Goal: Find specific page/section: Find specific page/section

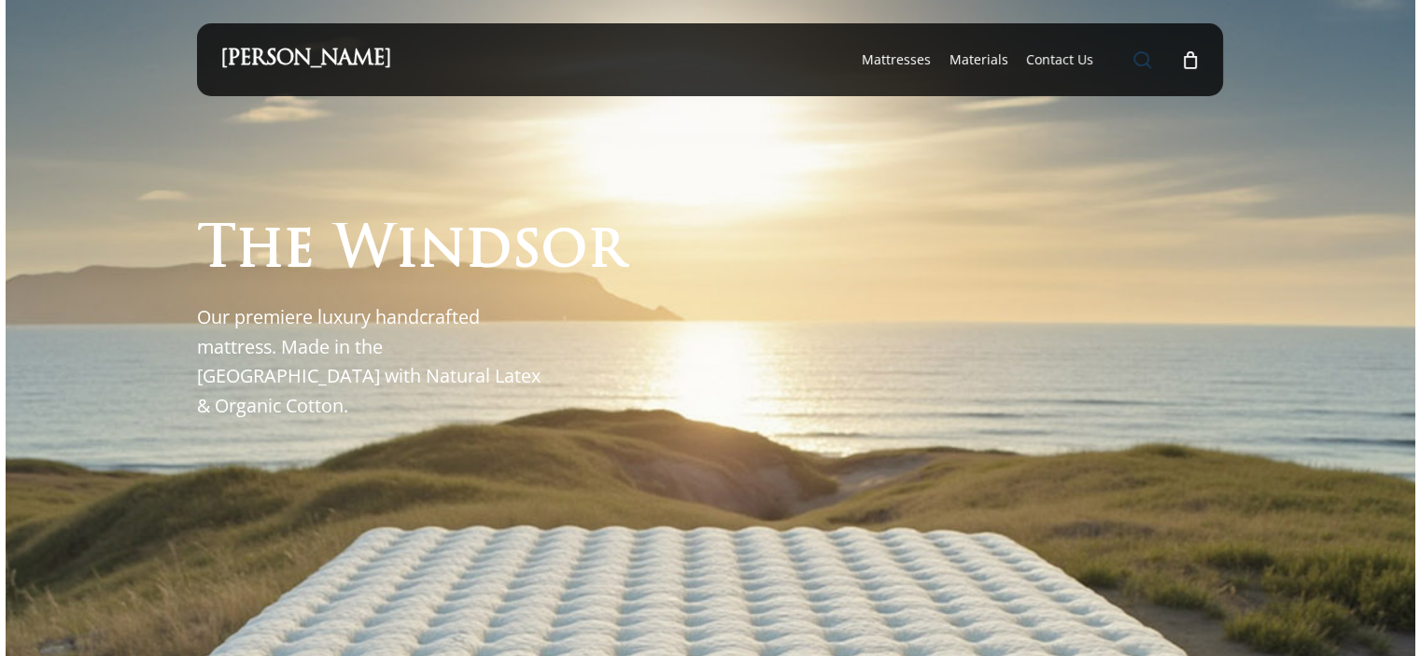
click at [1146, 56] on span "Main Menu" at bounding box center [1142, 59] width 19 height 19
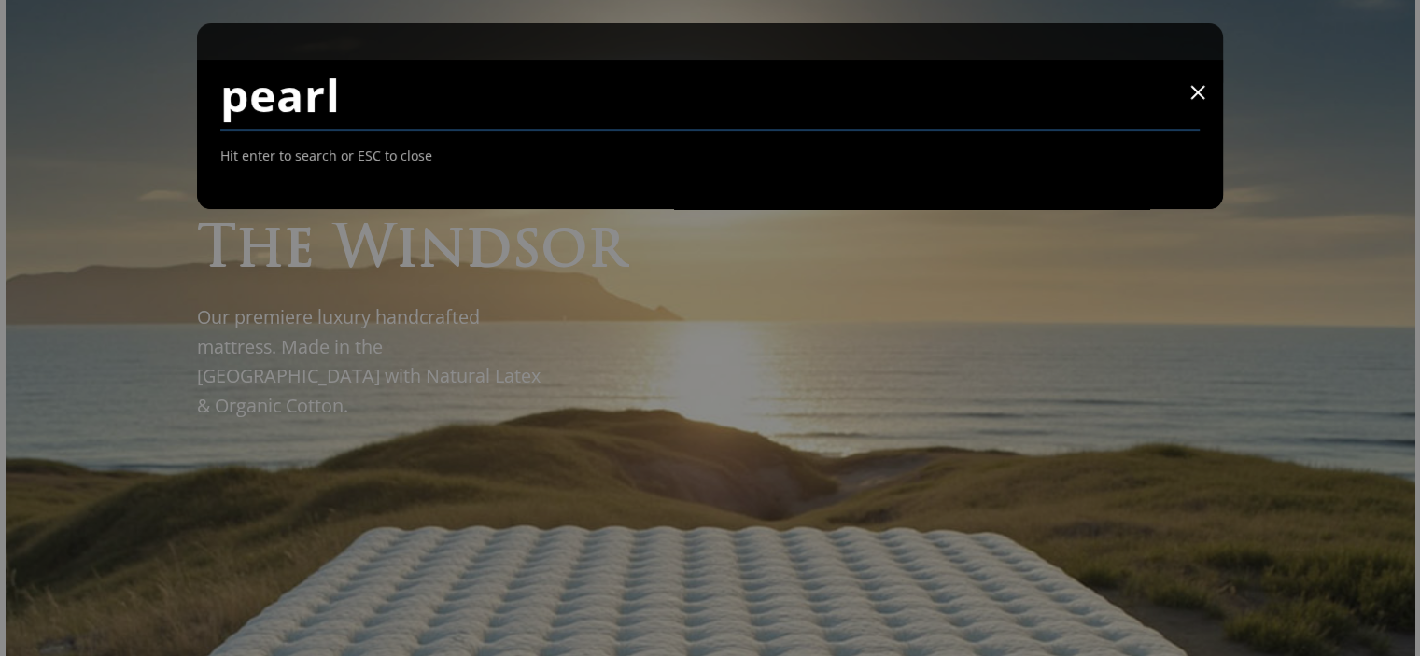
type input "pearl"
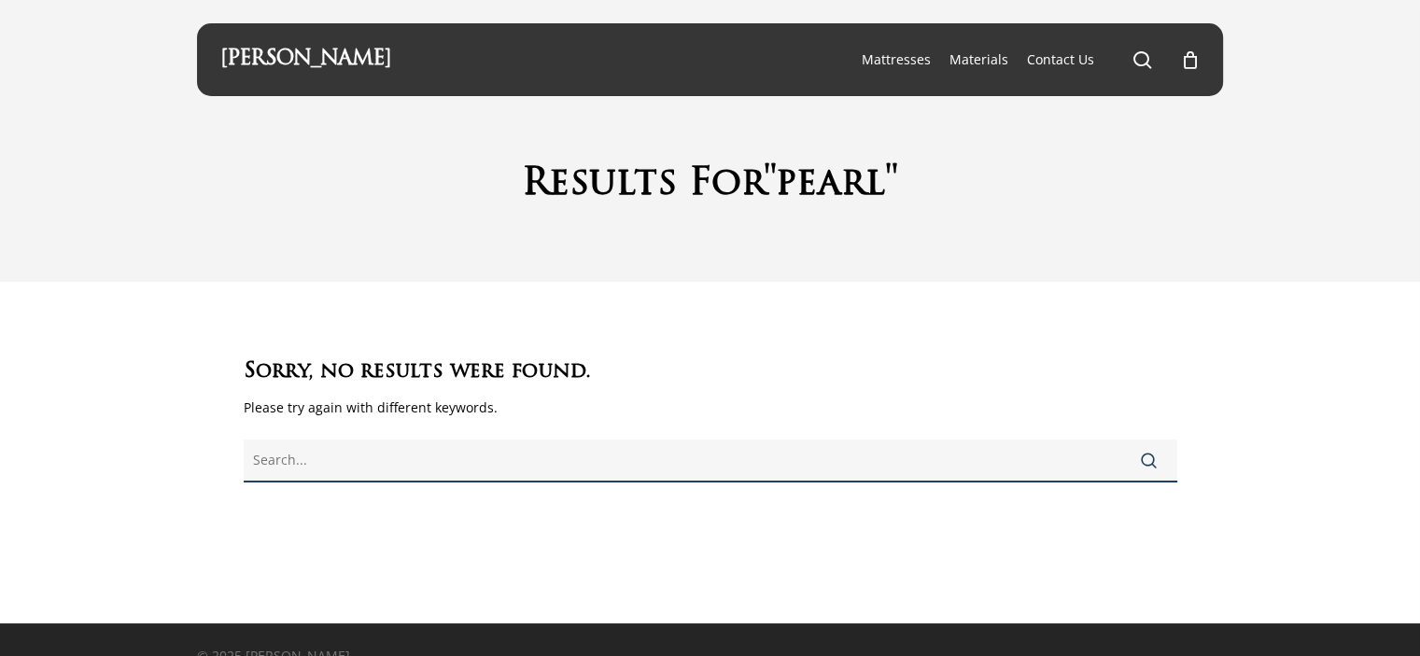
click at [542, 458] on input "text" at bounding box center [711, 461] width 934 height 43
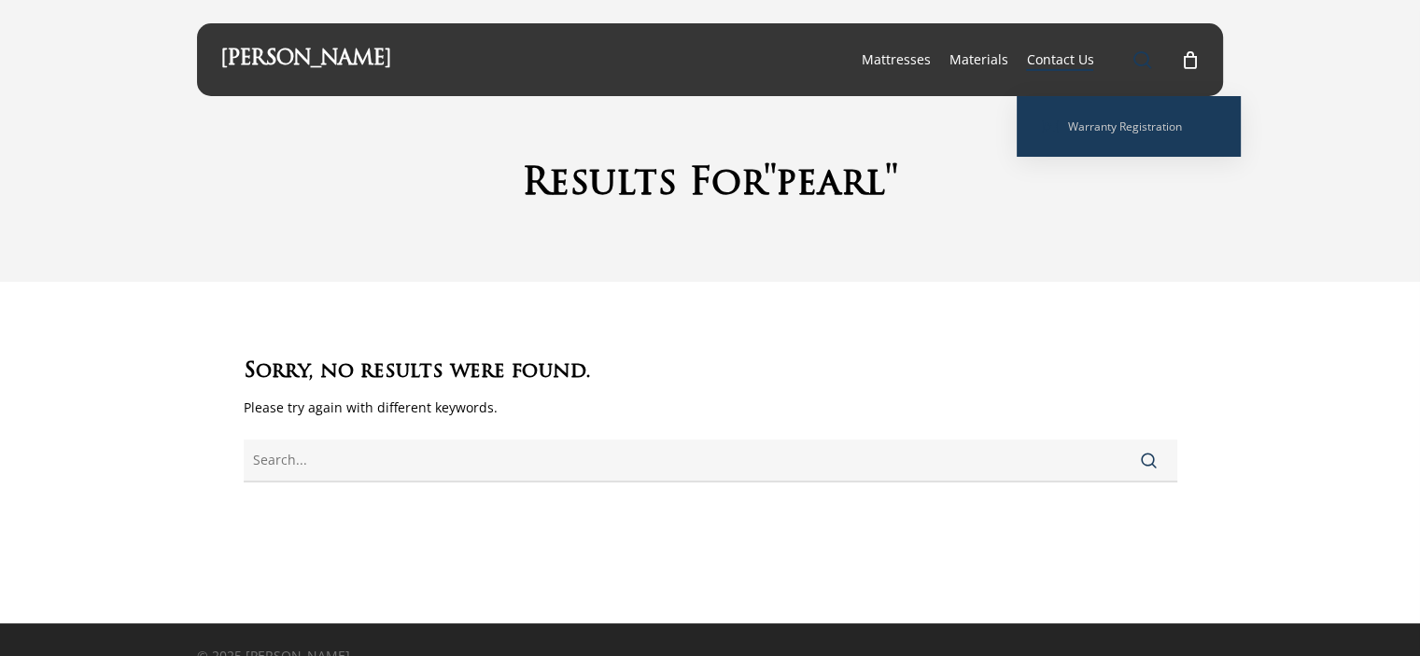
click at [1140, 59] on span "Main Menu" at bounding box center [1142, 59] width 19 height 19
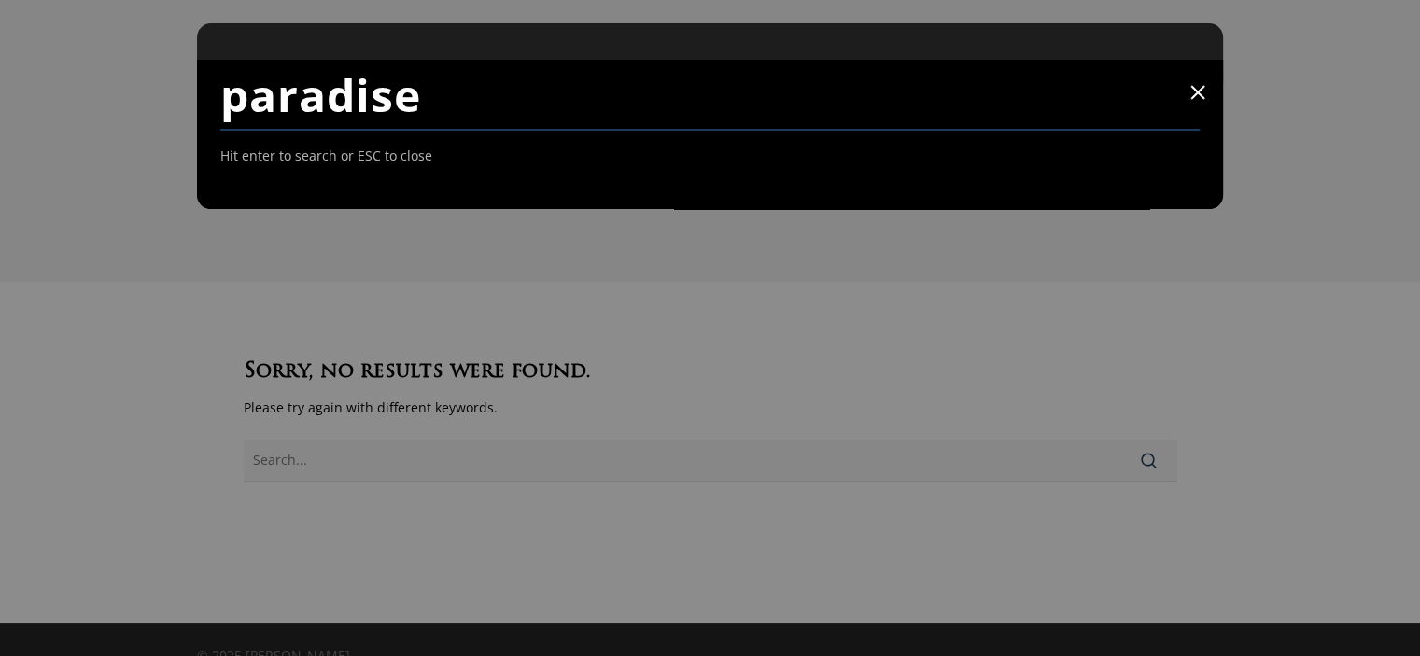
type input "paradise"
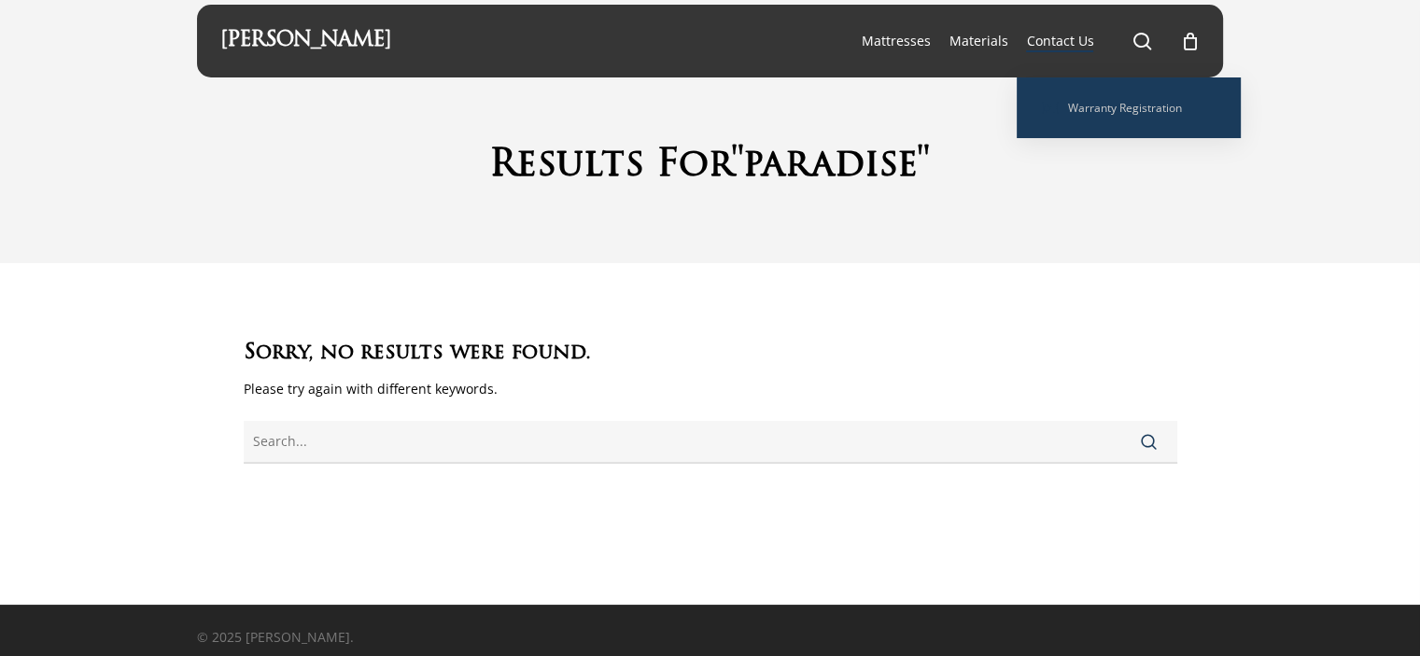
scroll to position [28, 0]
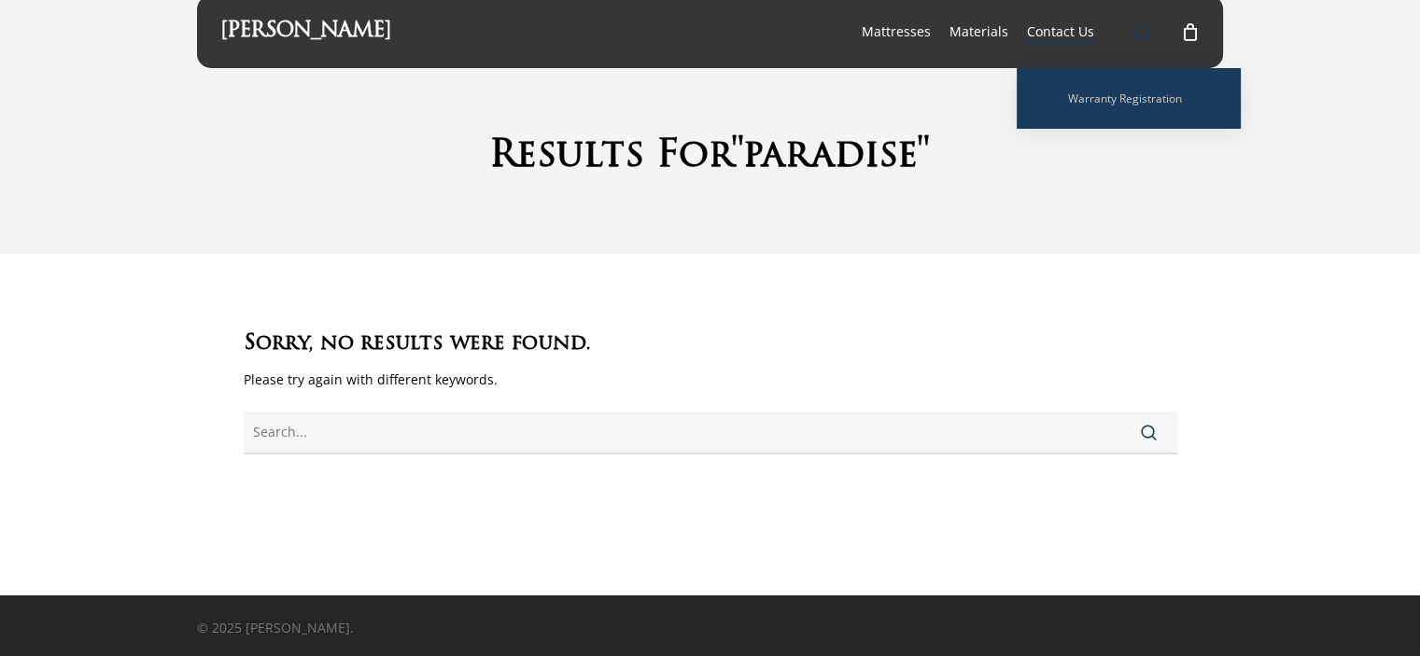
click at [1138, 27] on span "Main Menu" at bounding box center [1142, 31] width 19 height 19
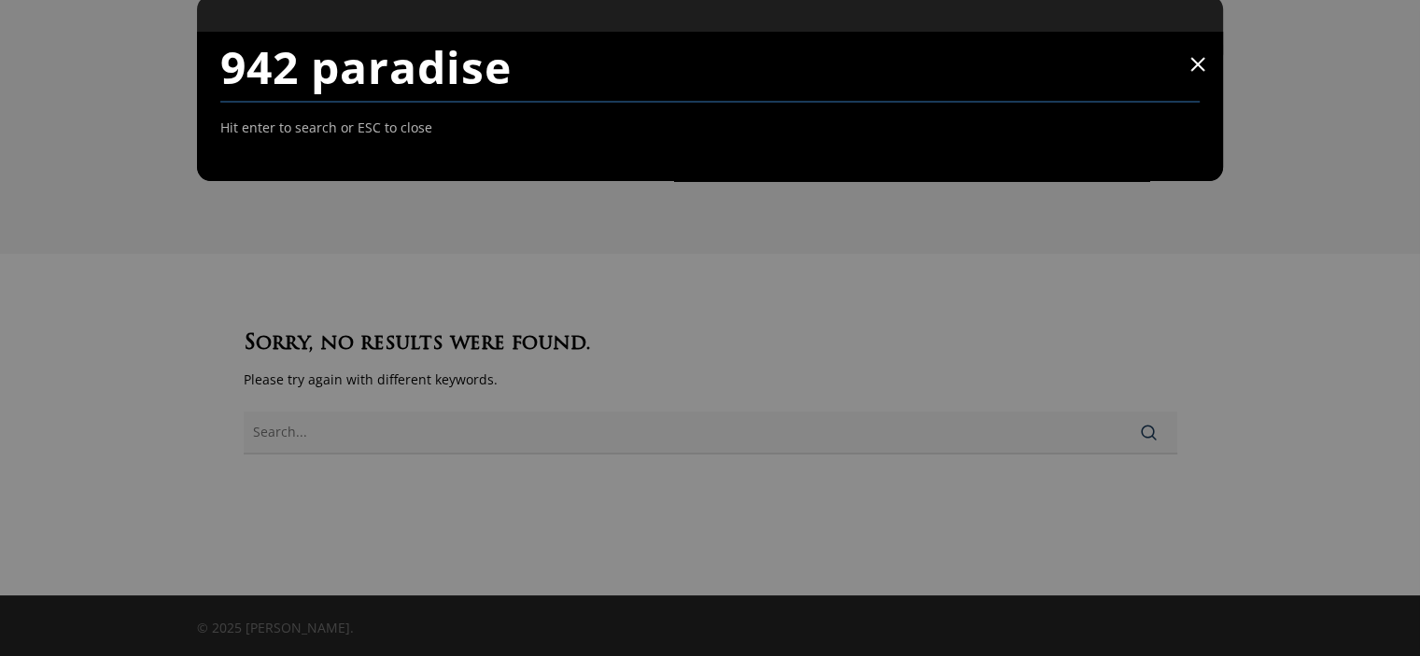
type input "942 paradise"
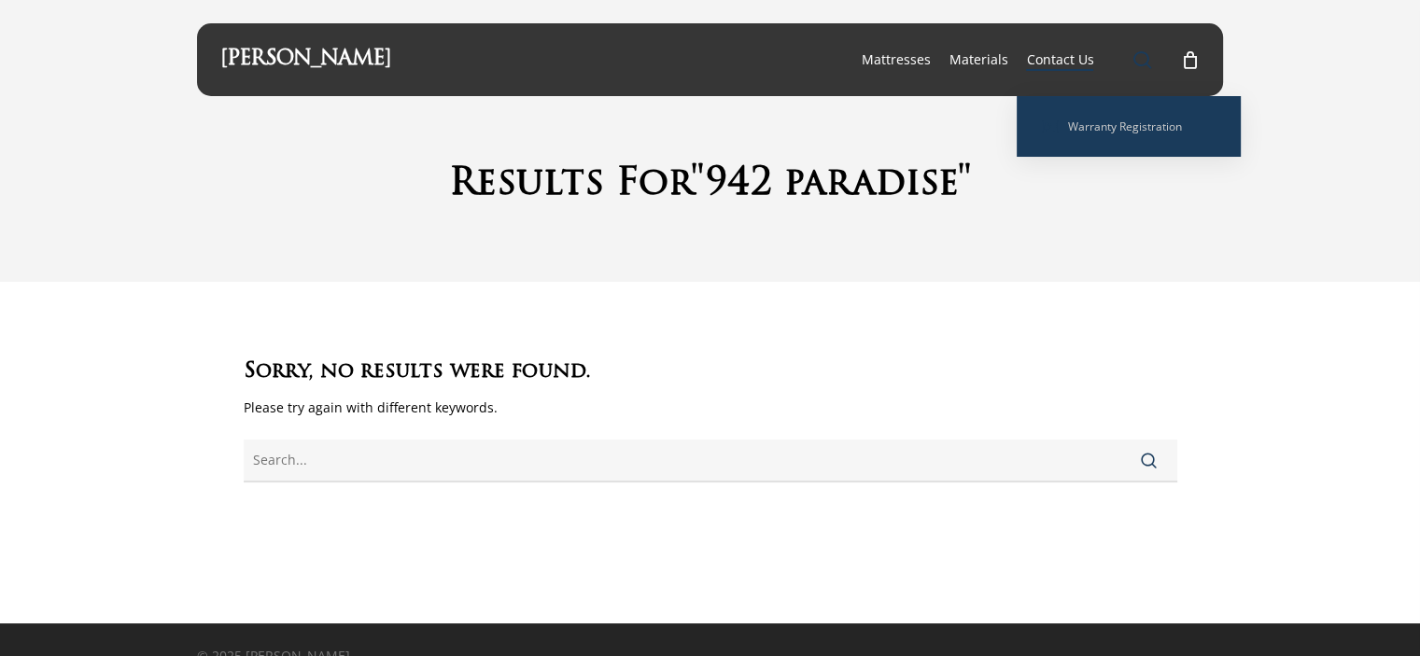
click at [1140, 58] on span "Main Menu" at bounding box center [1142, 59] width 19 height 19
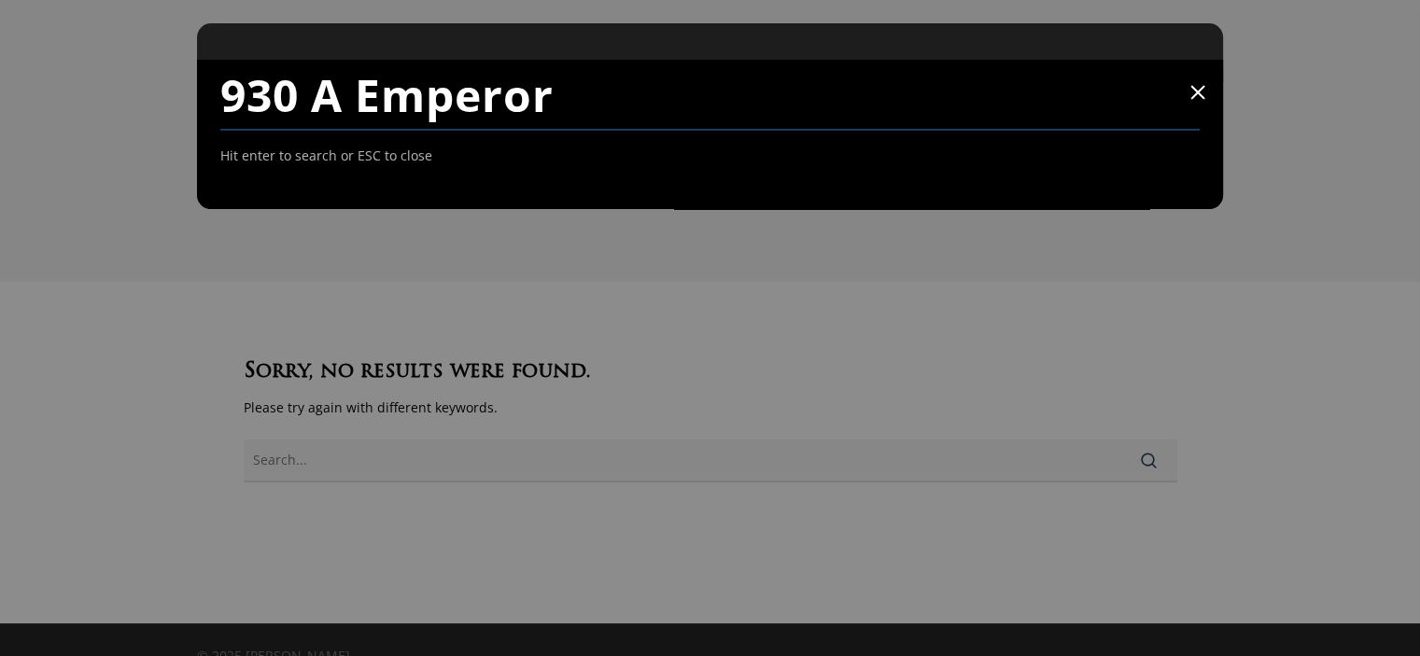
type input "930 A Emperor"
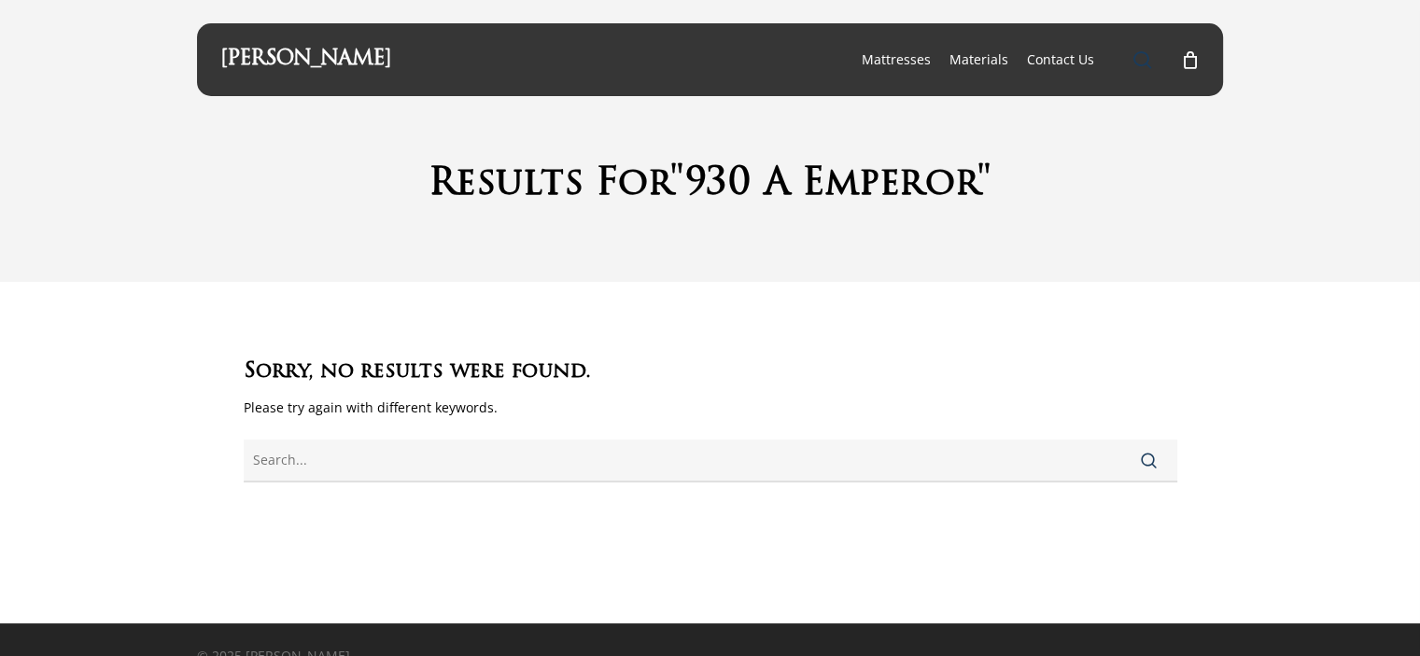
click at [1147, 62] on span "Main Menu" at bounding box center [1142, 59] width 19 height 19
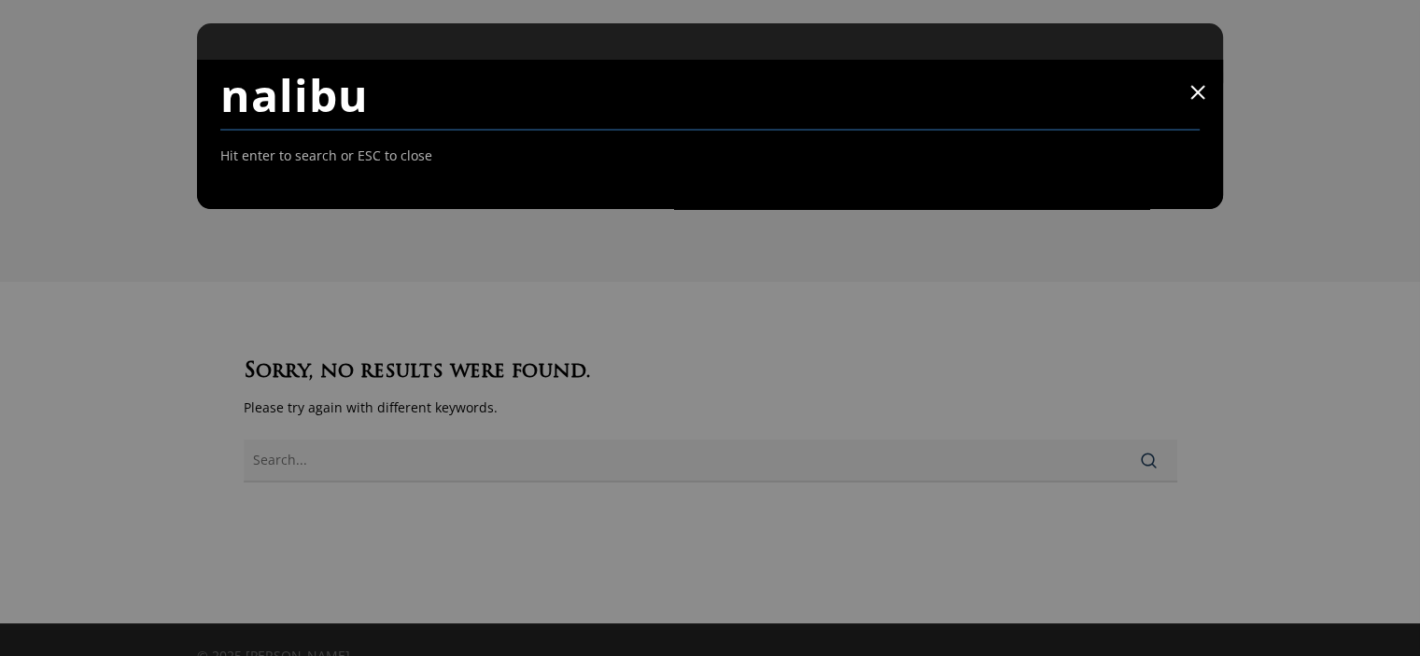
type input "nalibu"
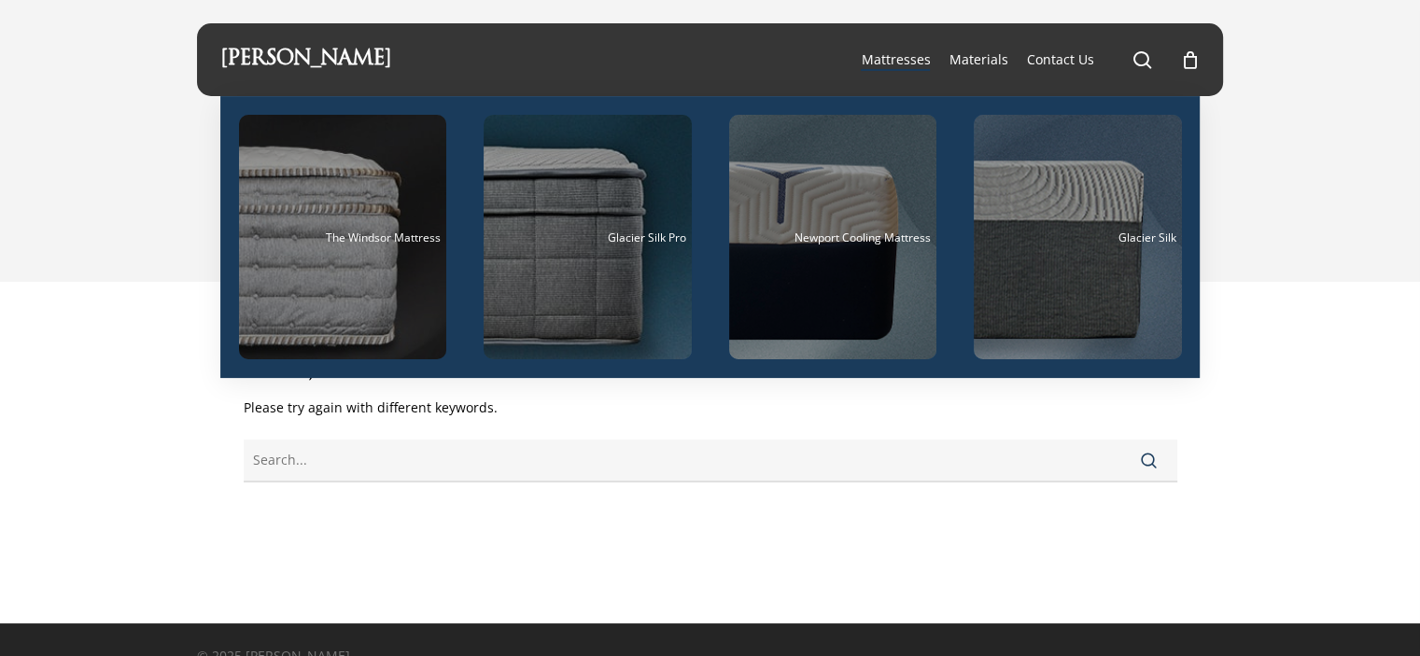
click at [911, 66] on span "Mattresses" at bounding box center [895, 59] width 69 height 18
